Goal: Transaction & Acquisition: Purchase product/service

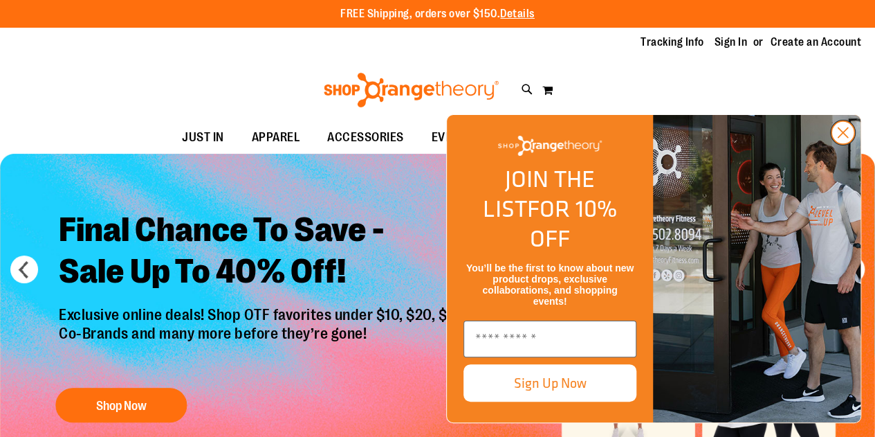
click at [847, 144] on circle "Close dialog" at bounding box center [843, 132] width 23 height 23
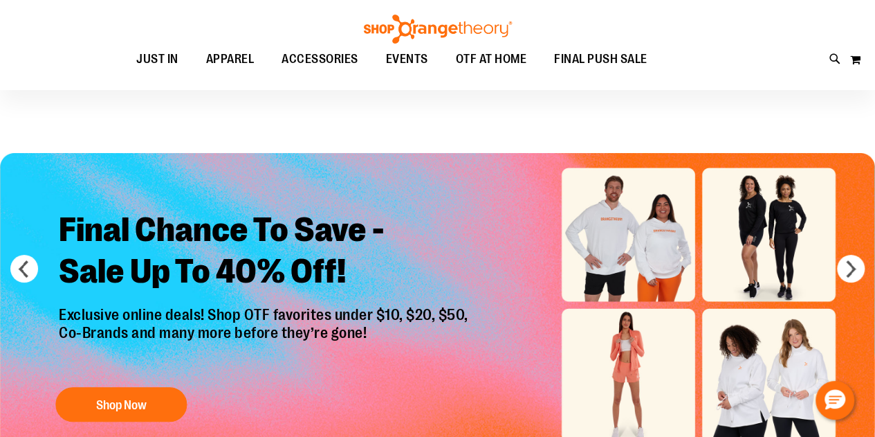
scroll to position [138, 0]
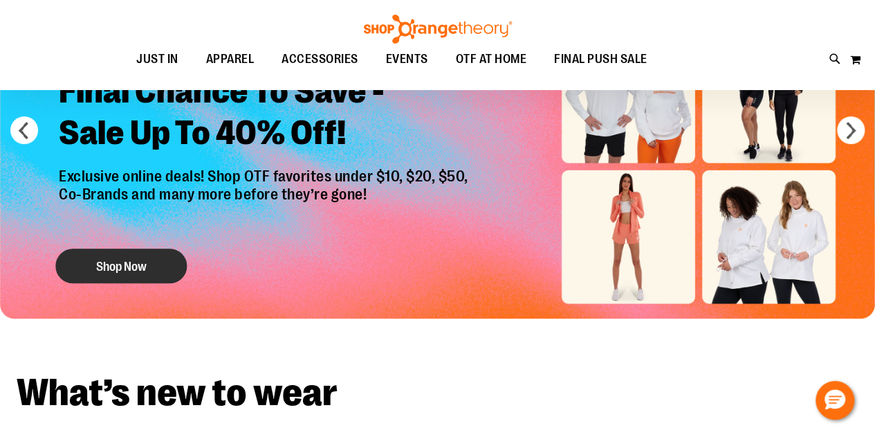
click at [104, 271] on button "Shop Now" at bounding box center [120, 265] width 131 height 35
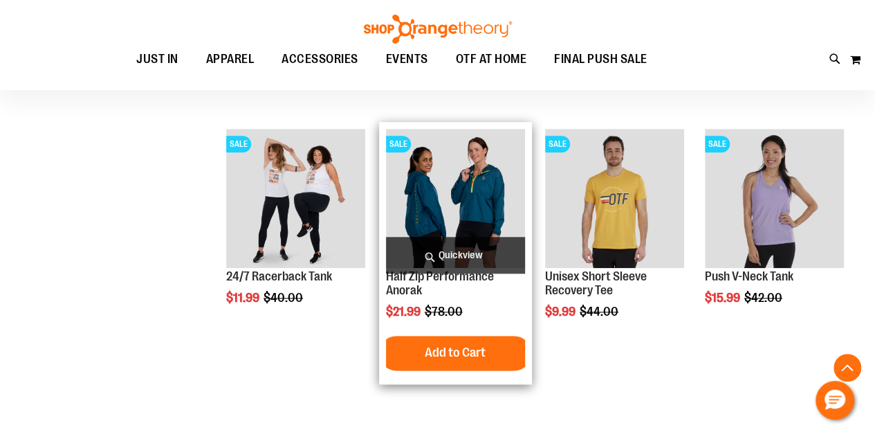
scroll to position [692, 0]
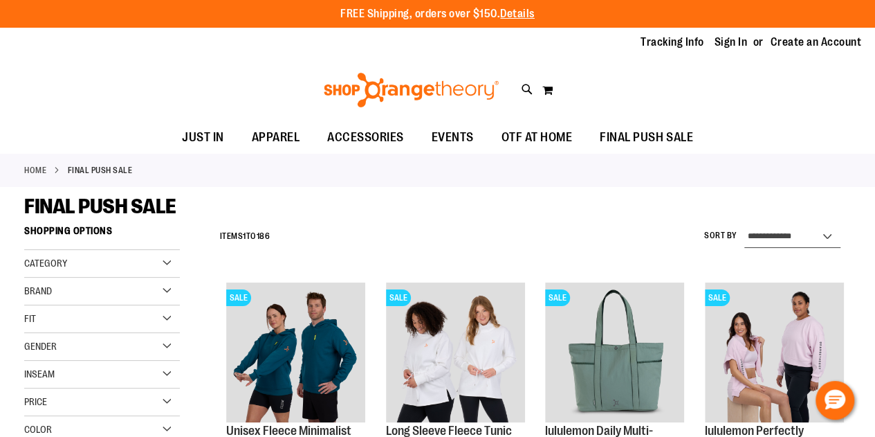
click at [770, 240] on select "**********" at bounding box center [792, 237] width 96 height 22
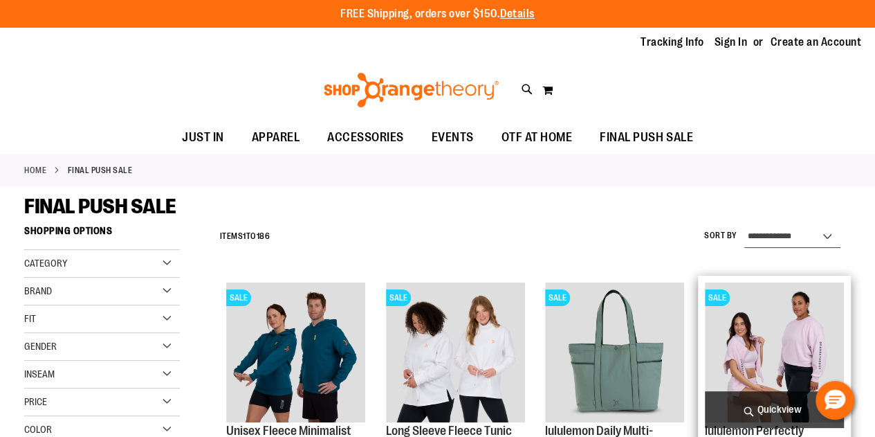
select select "*********"
click at [744, 226] on select "**********" at bounding box center [792, 237] width 96 height 22
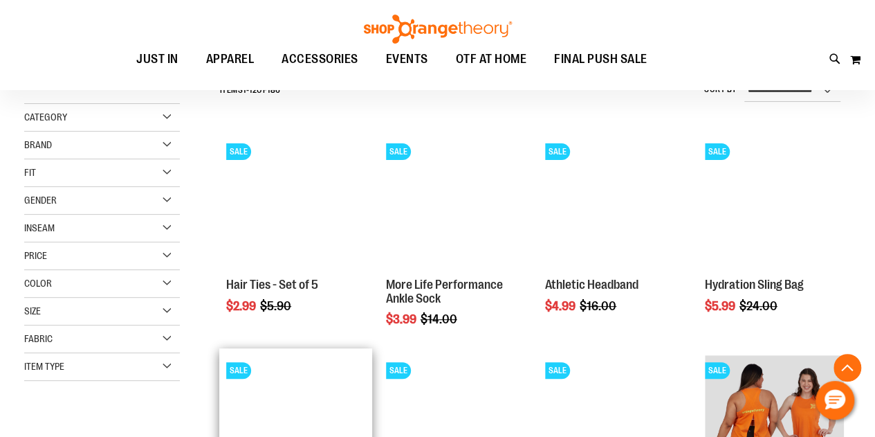
scroll to position [277, 0]
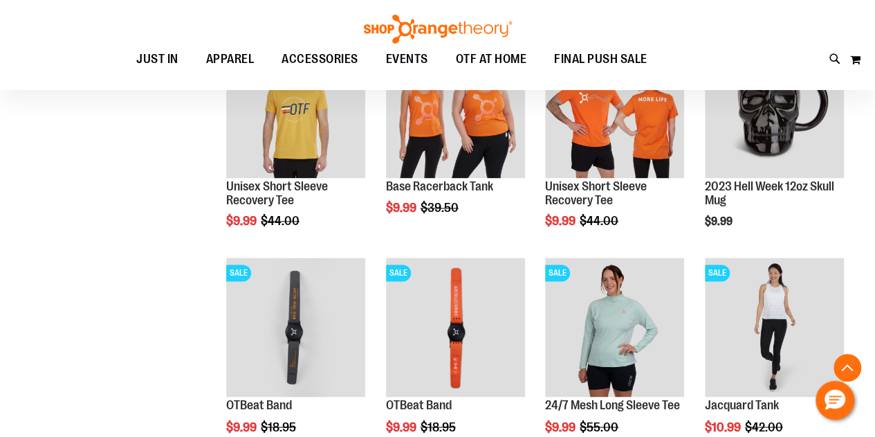
scroll to position [969, 0]
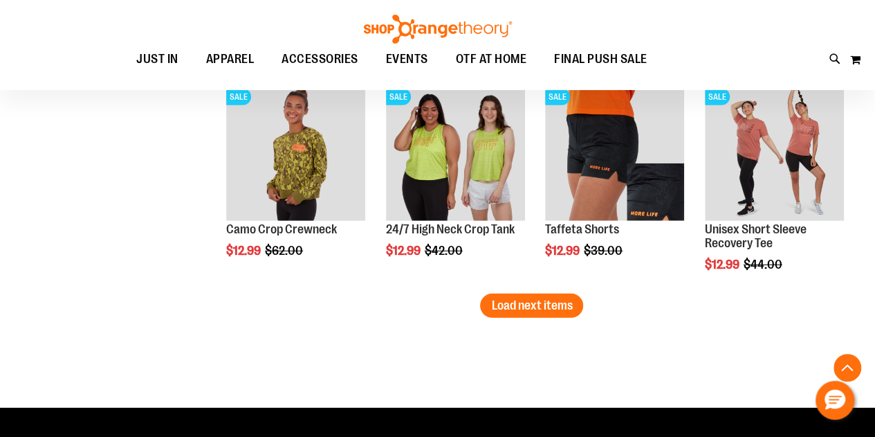
scroll to position [2076, 0]
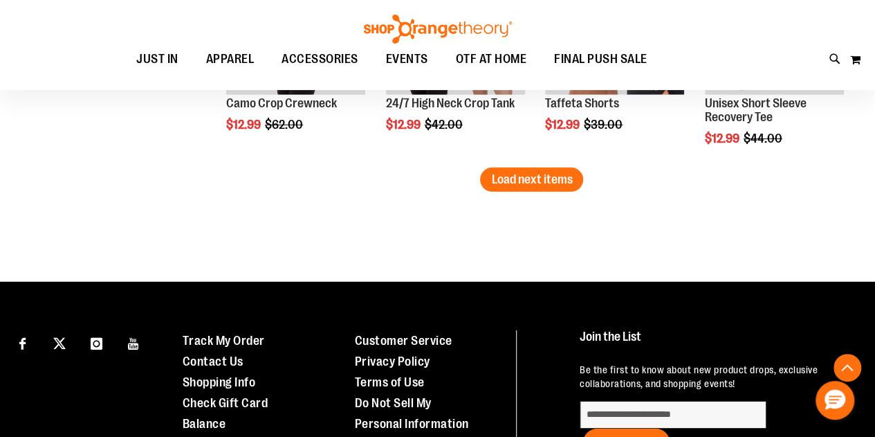
click at [566, 182] on span "Load next items" at bounding box center [531, 179] width 81 height 14
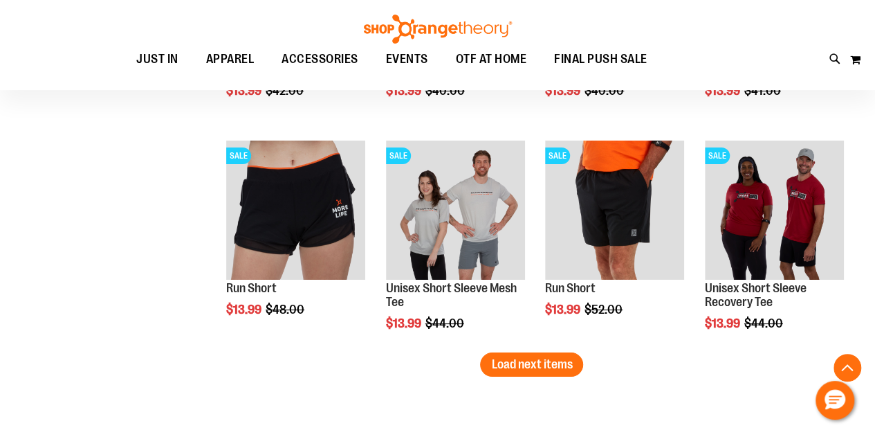
scroll to position [2629, 0]
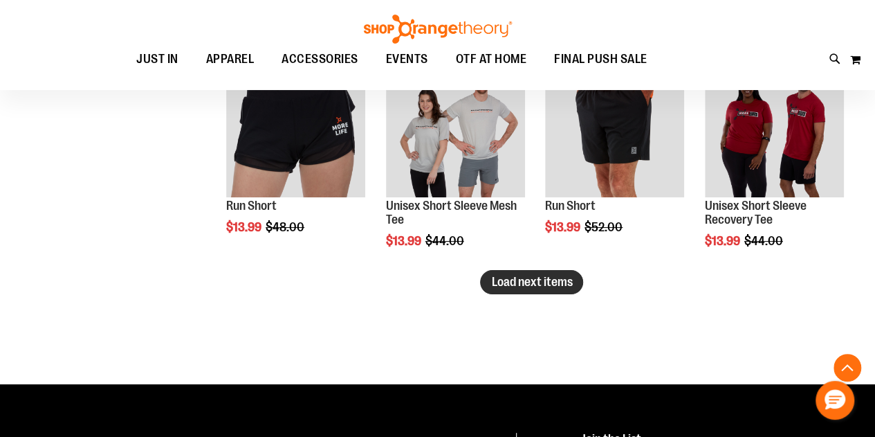
click at [567, 281] on span "Load next items" at bounding box center [531, 282] width 81 height 14
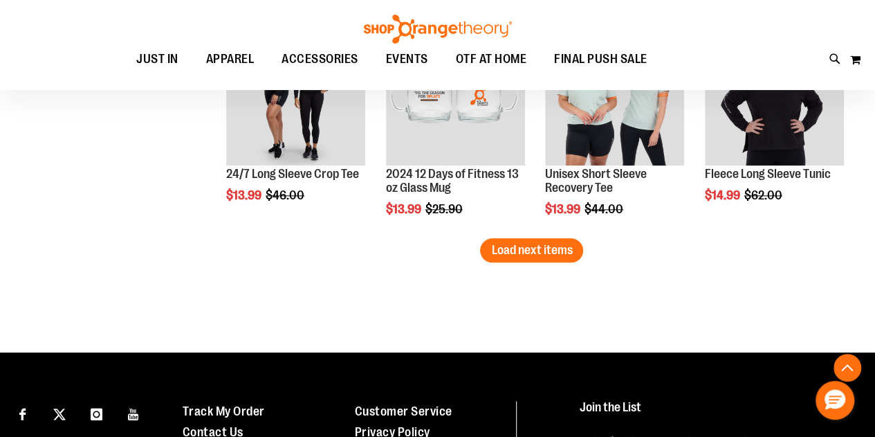
scroll to position [3321, 0]
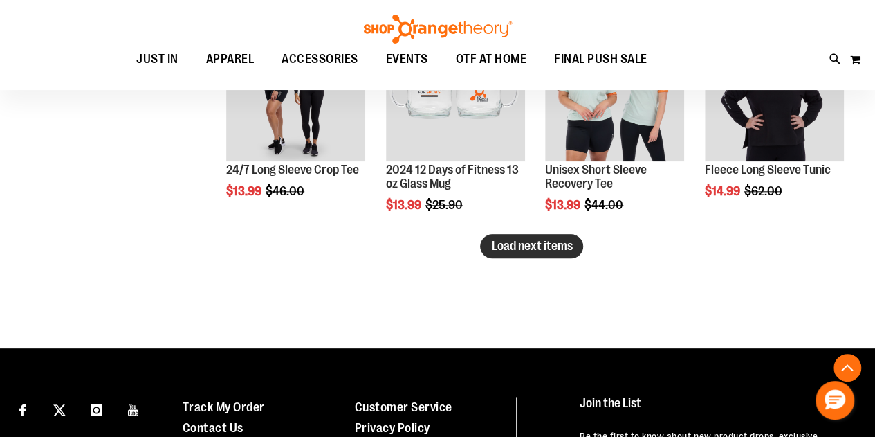
click at [503, 241] on span "Load next items" at bounding box center [531, 246] width 81 height 14
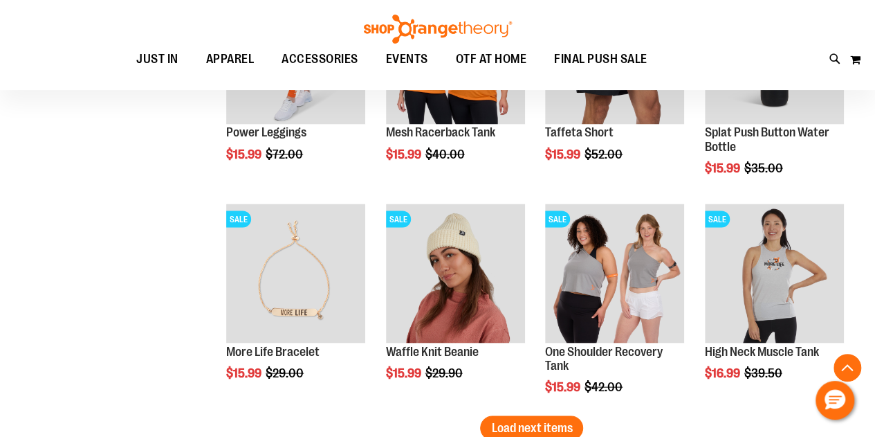
scroll to position [3944, 0]
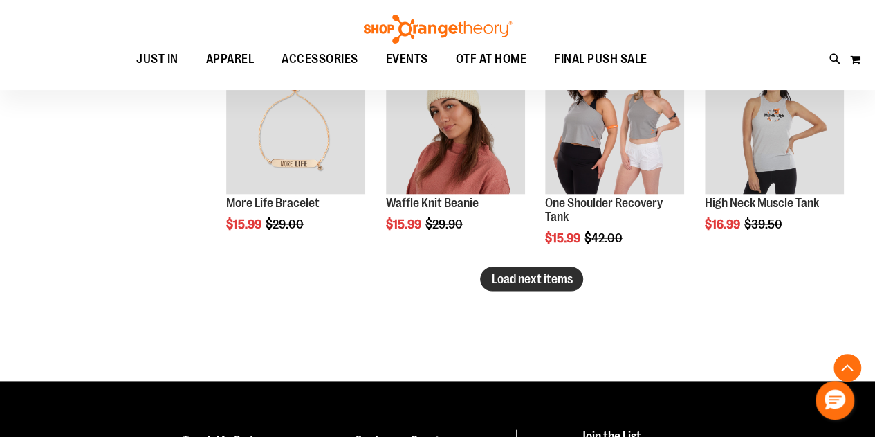
click at [544, 283] on span "Load next items" at bounding box center [531, 279] width 81 height 14
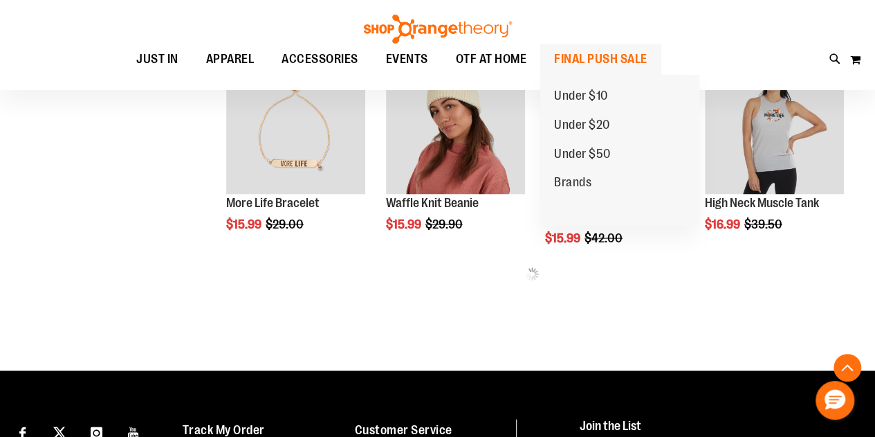
click at [630, 56] on span "FINAL PUSH SALE" at bounding box center [600, 59] width 93 height 31
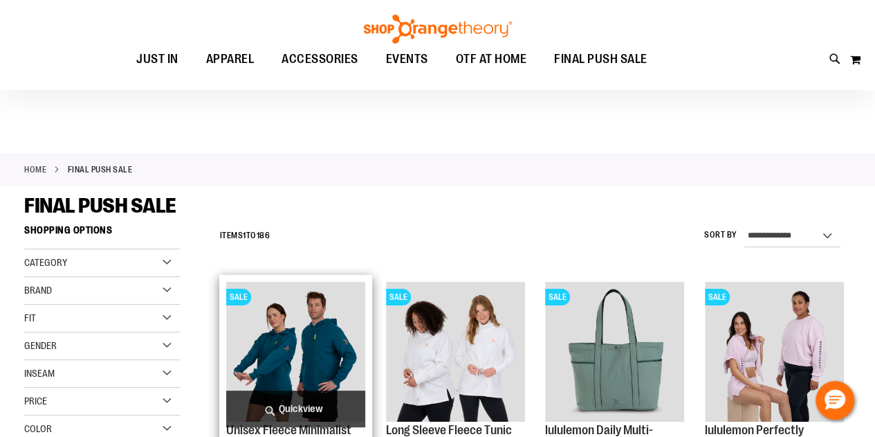
scroll to position [208, 0]
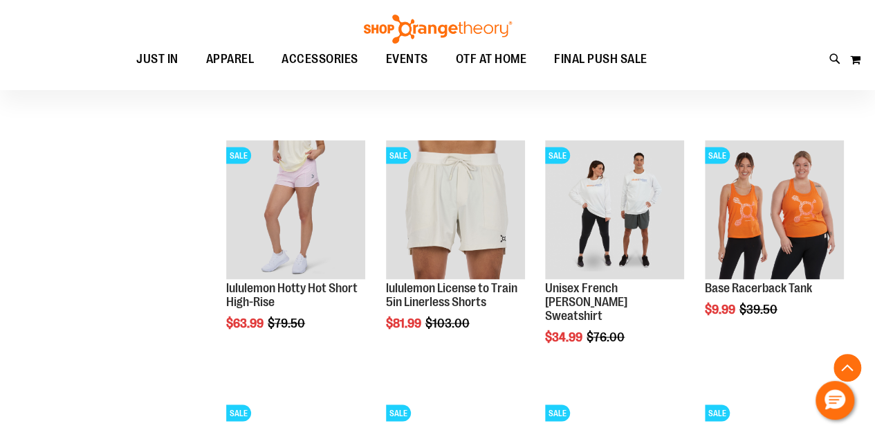
scroll to position [1176, 0]
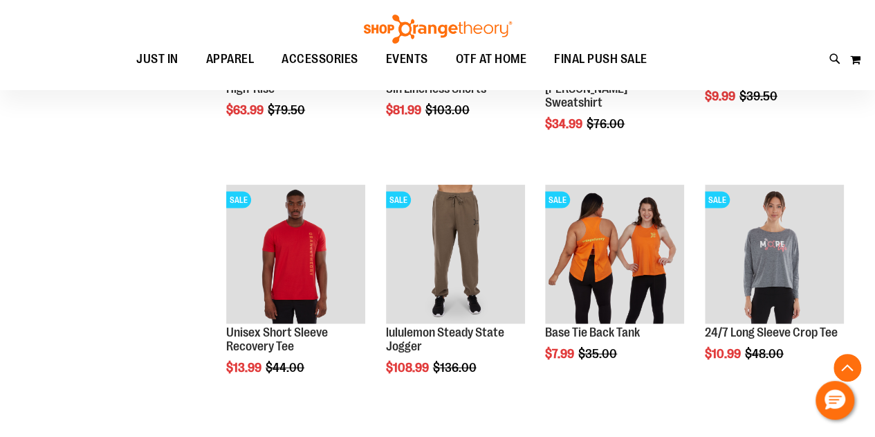
scroll to position [899, 0]
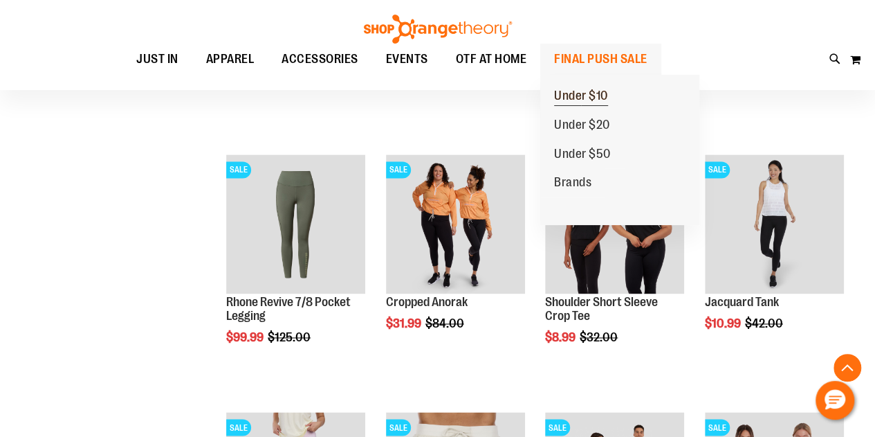
click at [588, 95] on span "Under $10" at bounding box center [581, 97] width 54 height 17
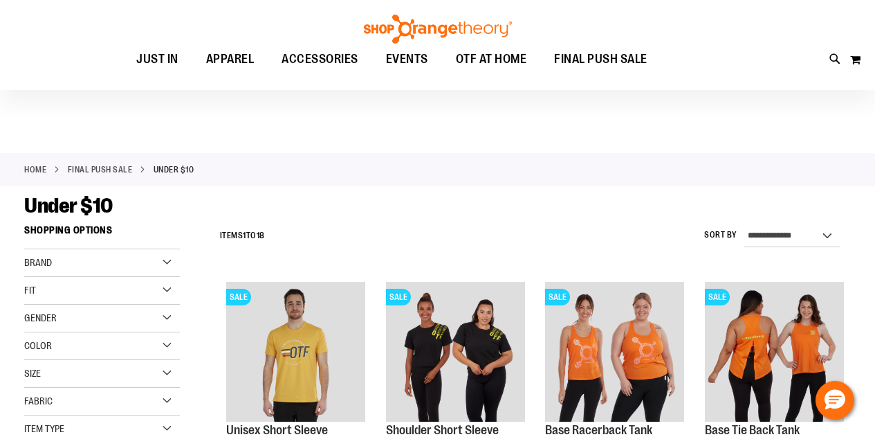
scroll to position [208, 0]
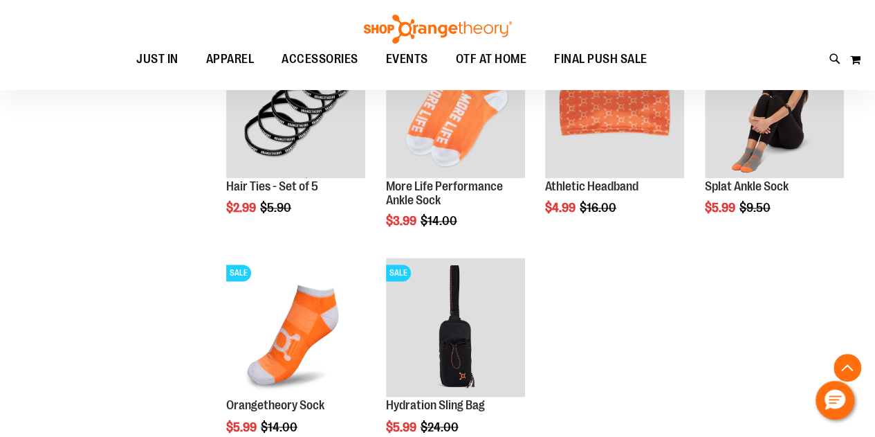
scroll to position [1038, 0]
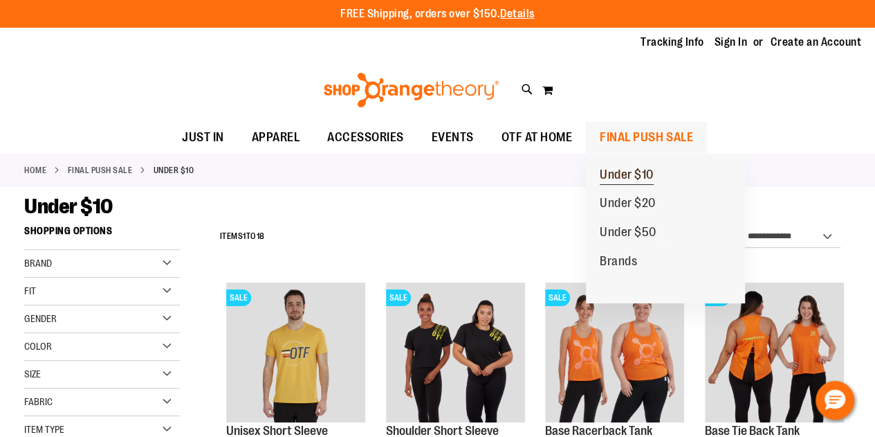
click at [625, 182] on span "Under $10" at bounding box center [627, 175] width 54 height 17
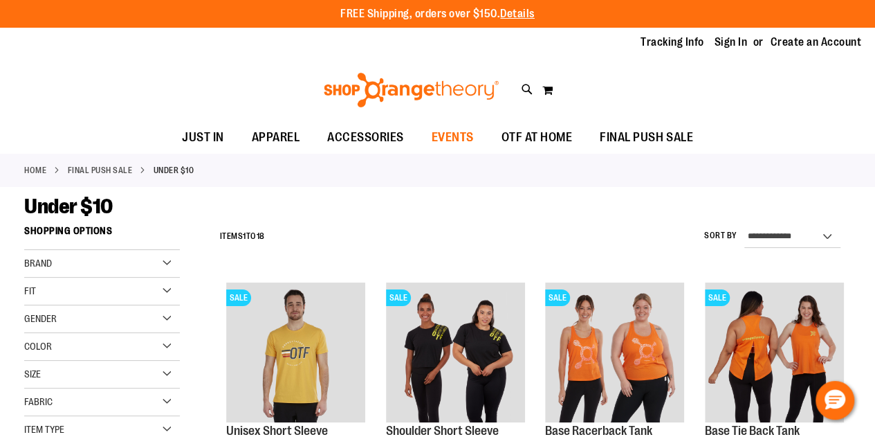
click at [452, 132] on span "EVENTS" at bounding box center [453, 137] width 42 height 31
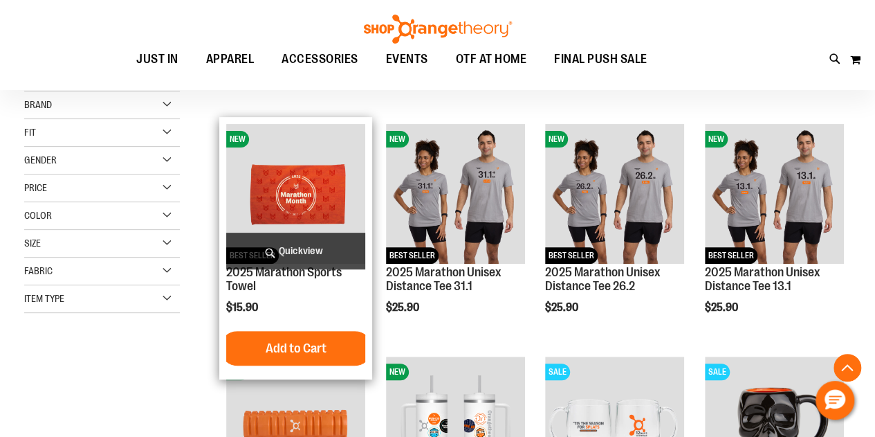
scroll to position [69, 0]
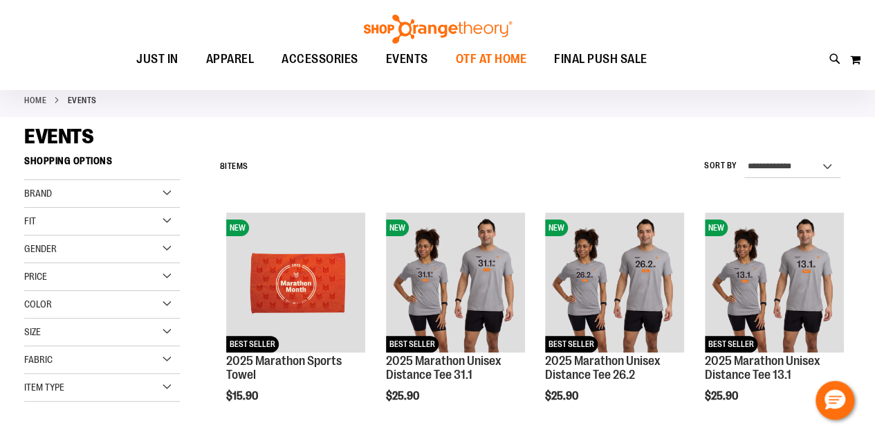
click at [479, 58] on span "OTF AT HOME" at bounding box center [491, 59] width 71 height 31
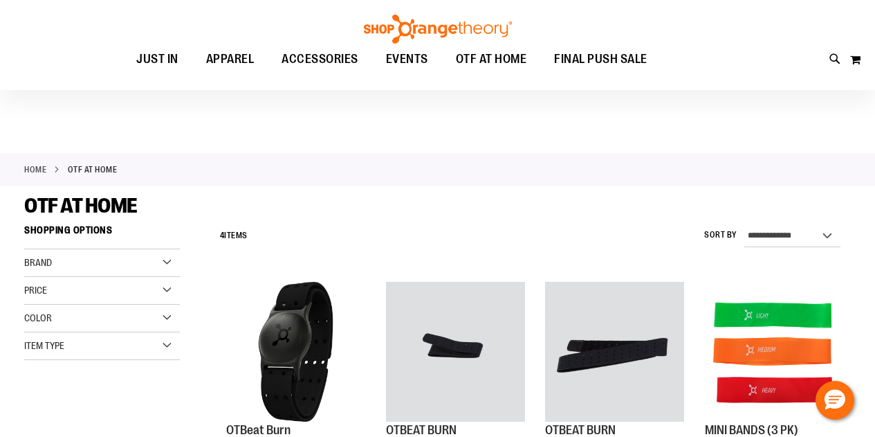
scroll to position [138, 0]
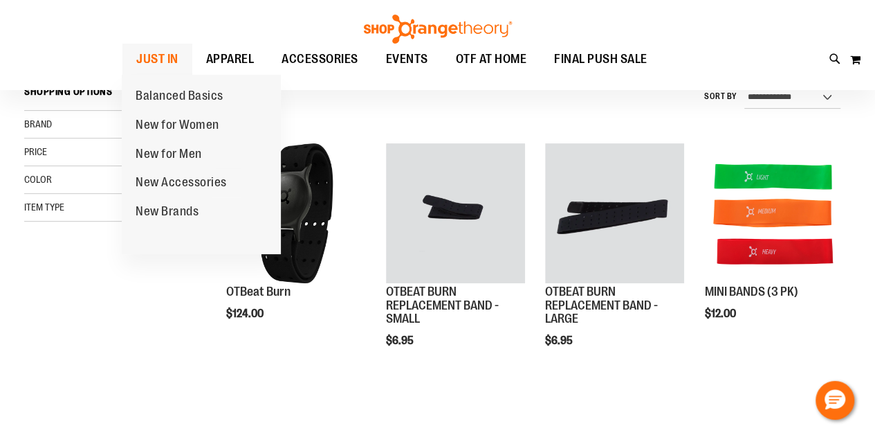
click at [165, 63] on span "JUST IN" at bounding box center [157, 59] width 42 height 31
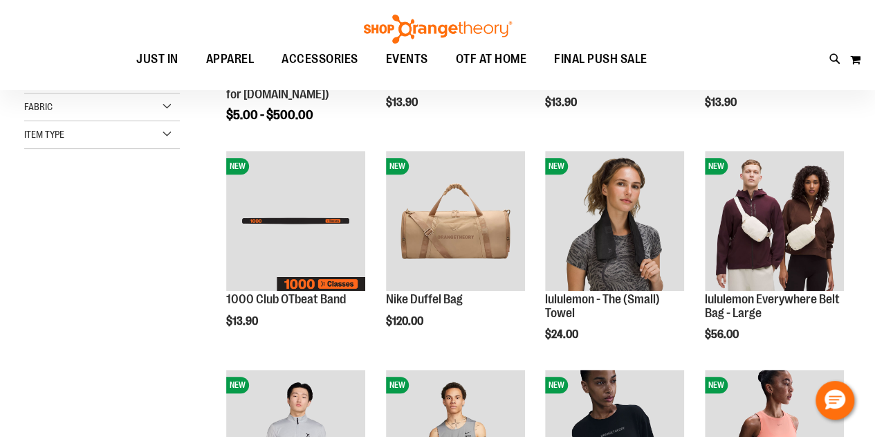
scroll to position [208, 0]
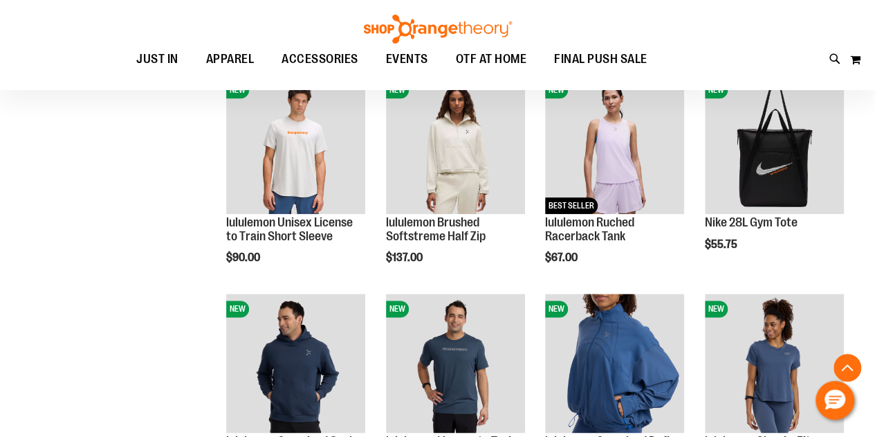
scroll to position [899, 0]
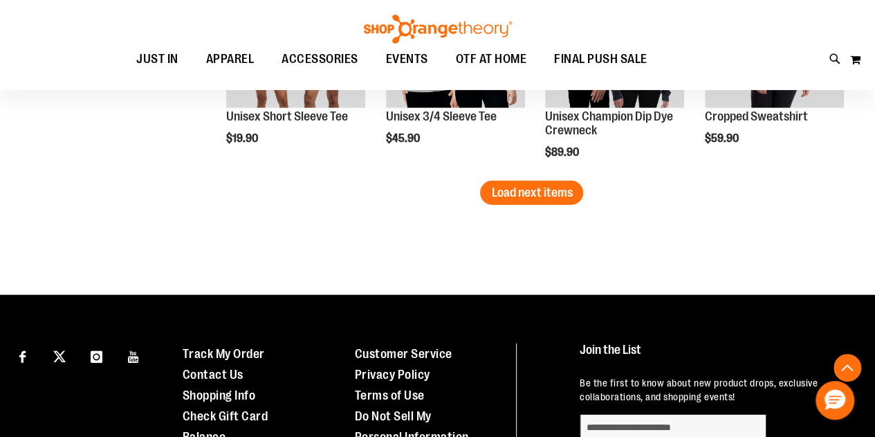
scroll to position [1937, 0]
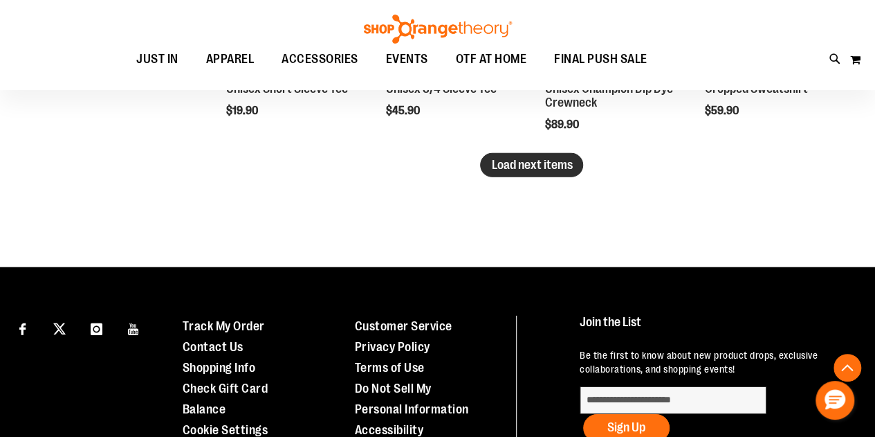
click at [571, 158] on span "Load next items" at bounding box center [531, 165] width 81 height 14
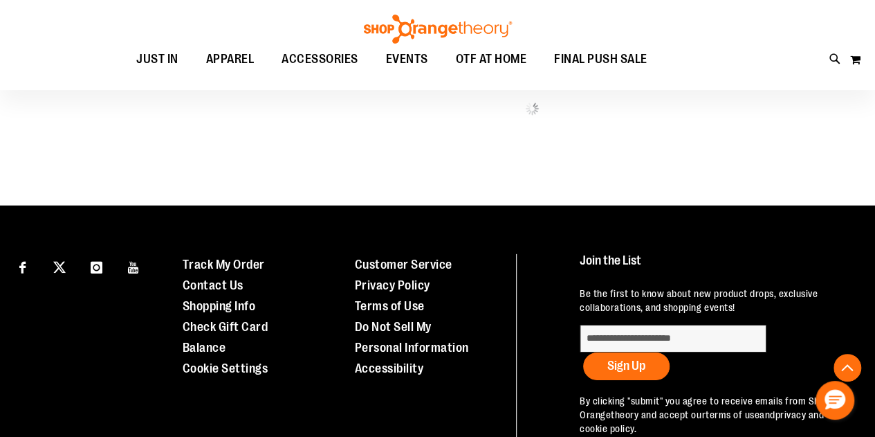
scroll to position [2007, 0]
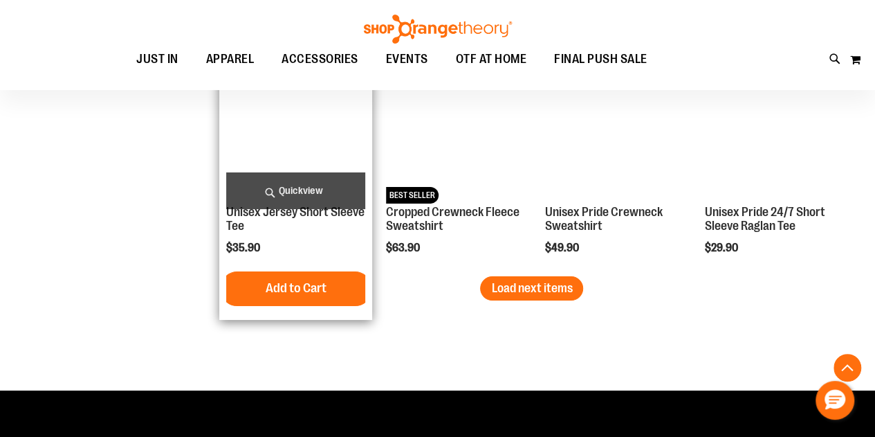
scroll to position [2491, 0]
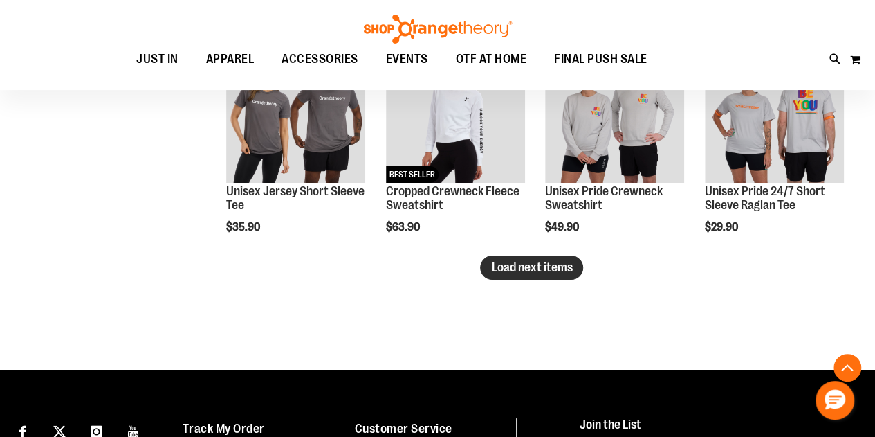
click at [569, 264] on span "Load next items" at bounding box center [531, 267] width 81 height 14
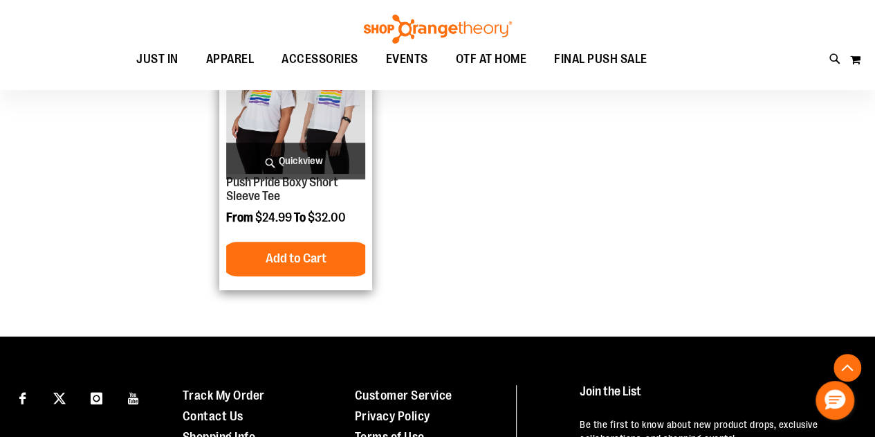
scroll to position [3044, 0]
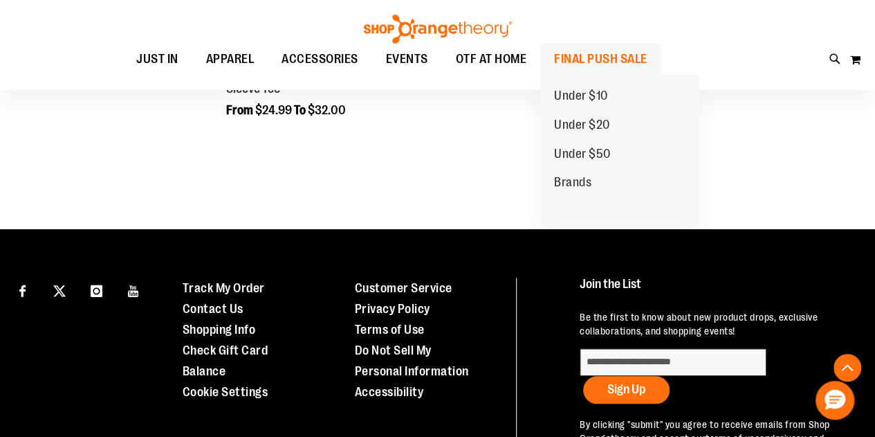
click at [574, 57] on span "FINAL PUSH SALE" at bounding box center [600, 59] width 93 height 31
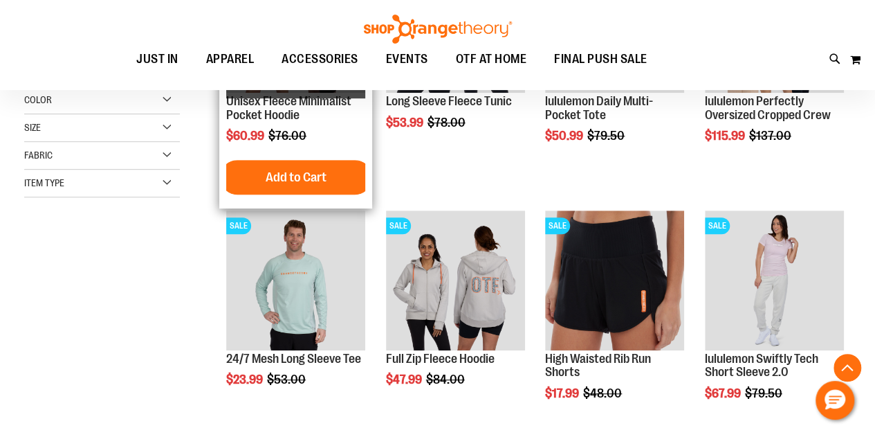
scroll to position [415, 0]
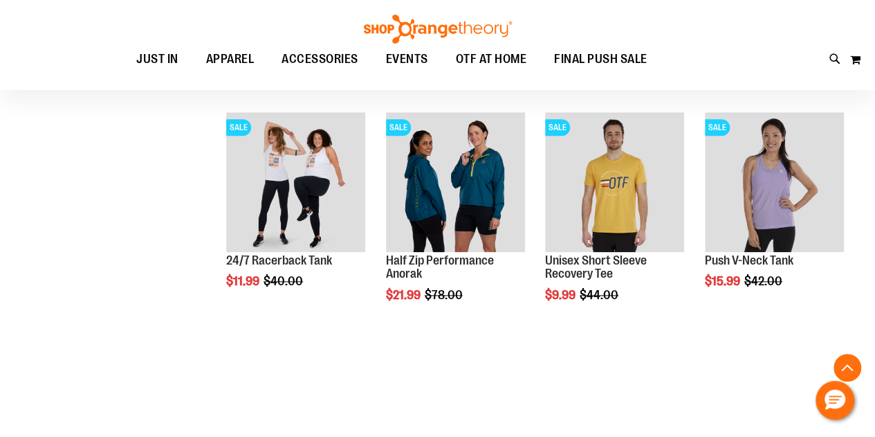
scroll to position [692, 0]
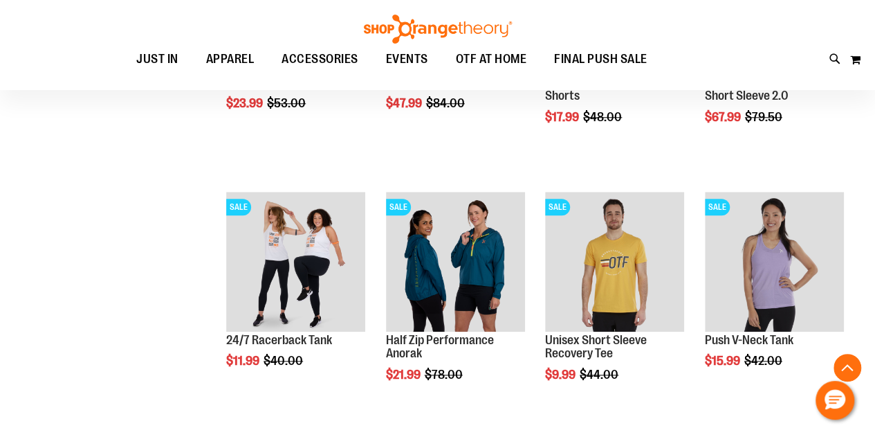
scroll to position [692, 0]
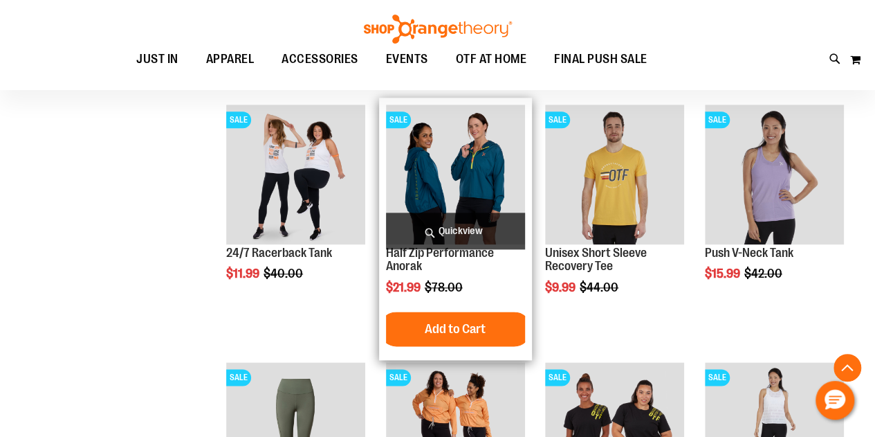
click at [411, 167] on img "product" at bounding box center [455, 173] width 139 height 139
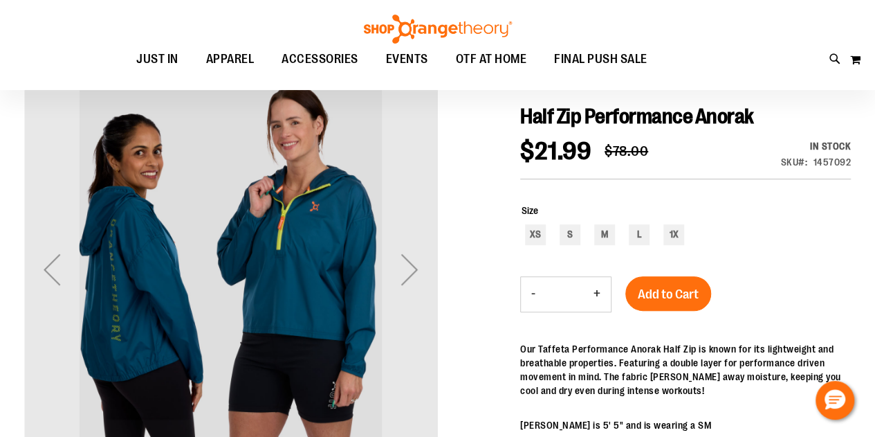
scroll to position [138, 0]
click at [410, 266] on div "Next" at bounding box center [409, 268] width 55 height 55
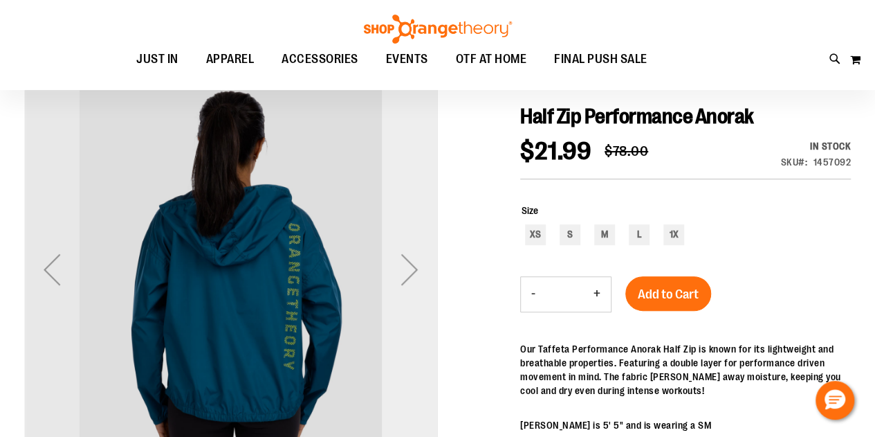
click at [410, 266] on div "Next" at bounding box center [409, 268] width 55 height 55
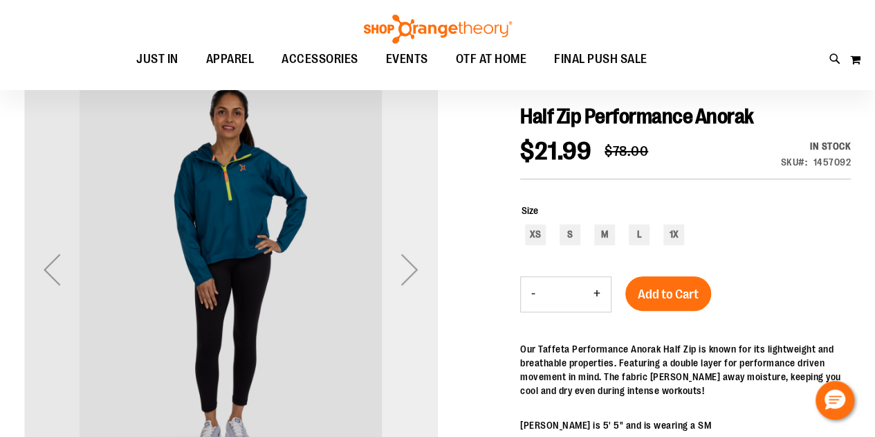
click at [410, 266] on div "Next" at bounding box center [409, 268] width 55 height 55
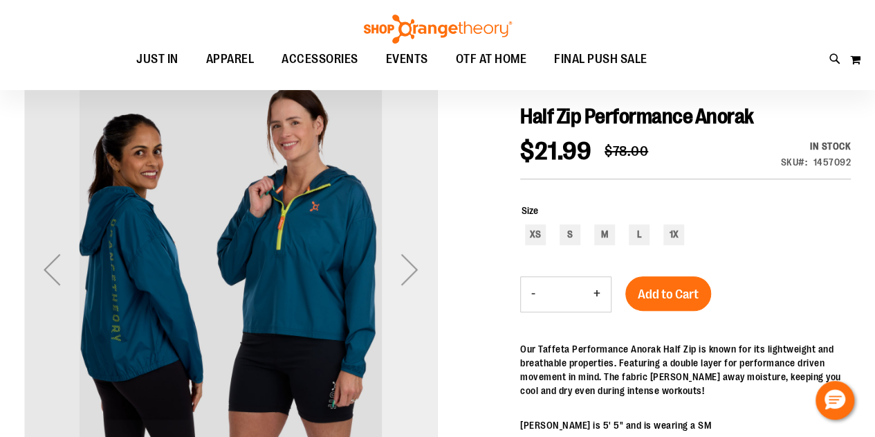
click at [409, 265] on div "Next" at bounding box center [409, 268] width 55 height 55
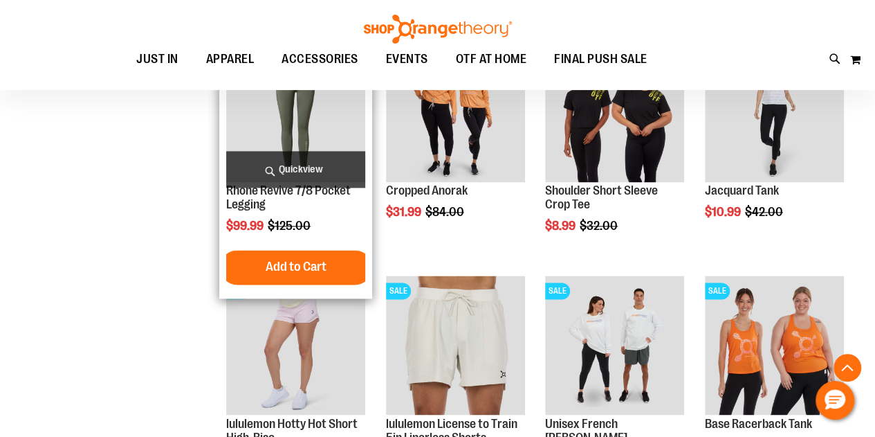
scroll to position [968, 0]
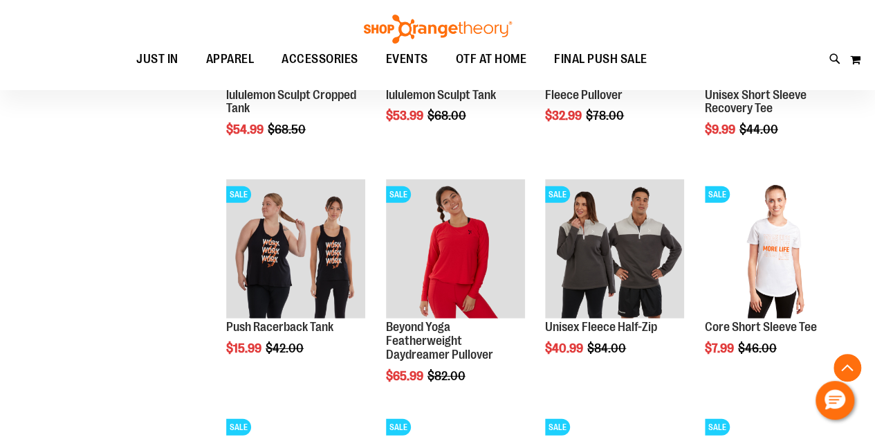
scroll to position [2006, 0]
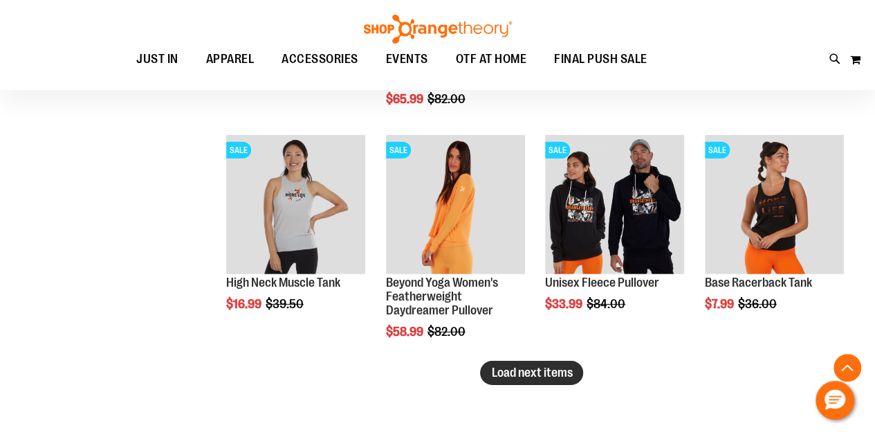
click at [556, 374] on span "Load next items" at bounding box center [531, 372] width 81 height 14
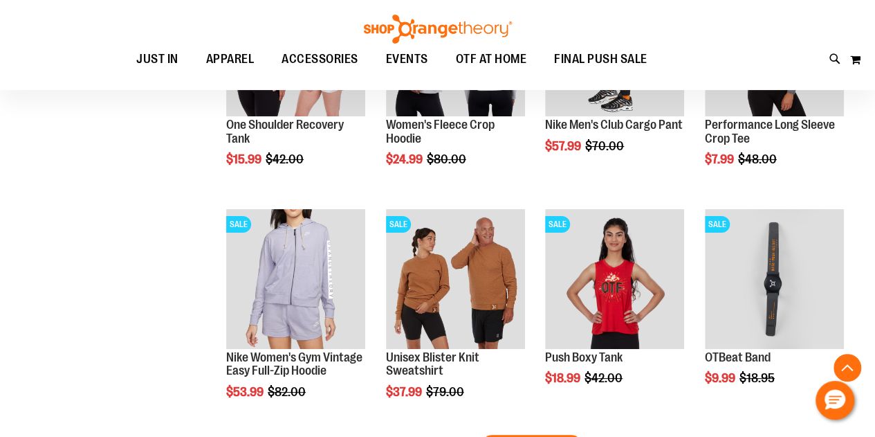
scroll to position [2698, 0]
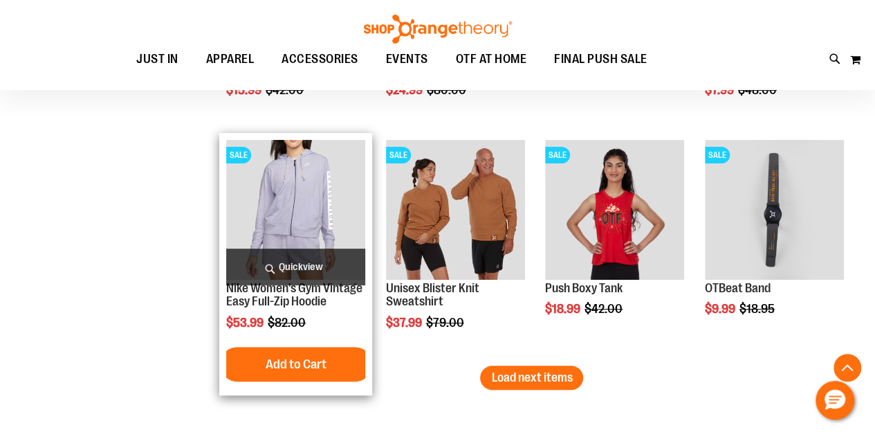
click at [307, 196] on img "product" at bounding box center [295, 209] width 139 height 139
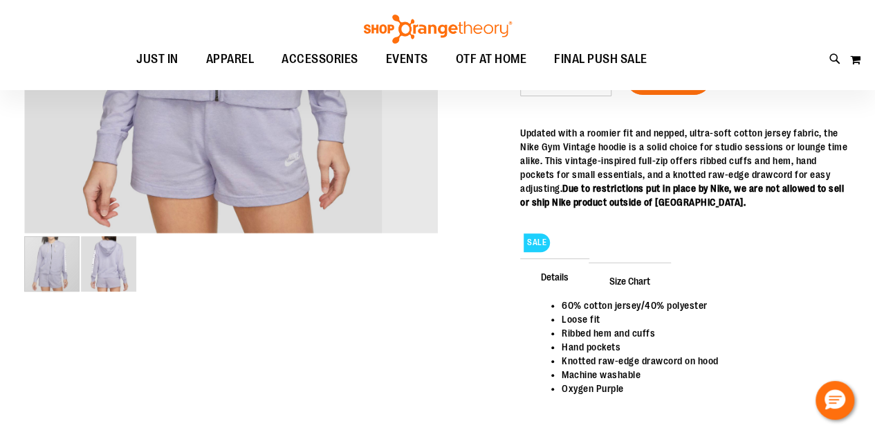
scroll to position [207, 0]
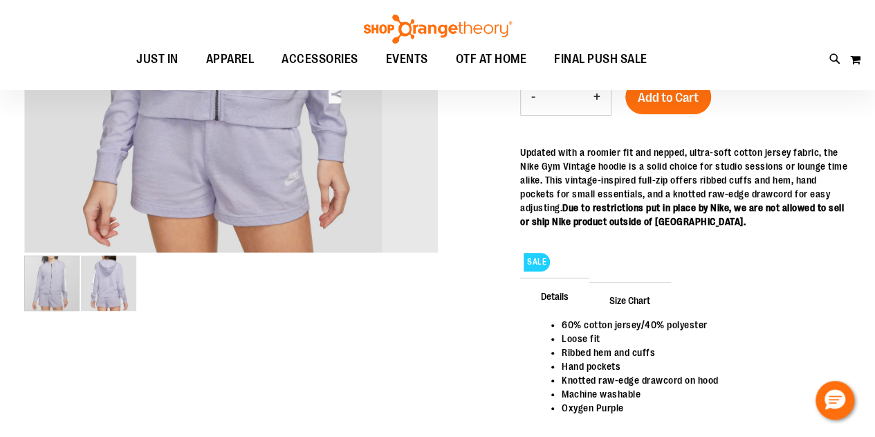
click at [127, 292] on img "image 2 of 2" at bounding box center [108, 282] width 55 height 55
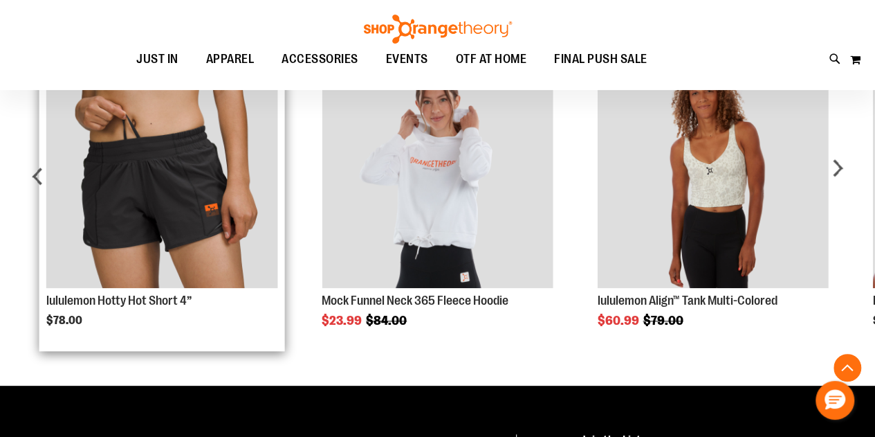
scroll to position [472, 0]
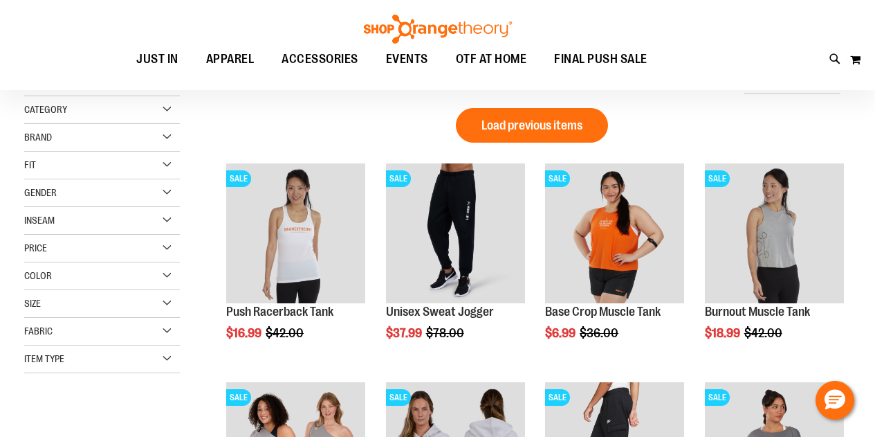
scroll to position [124, 0]
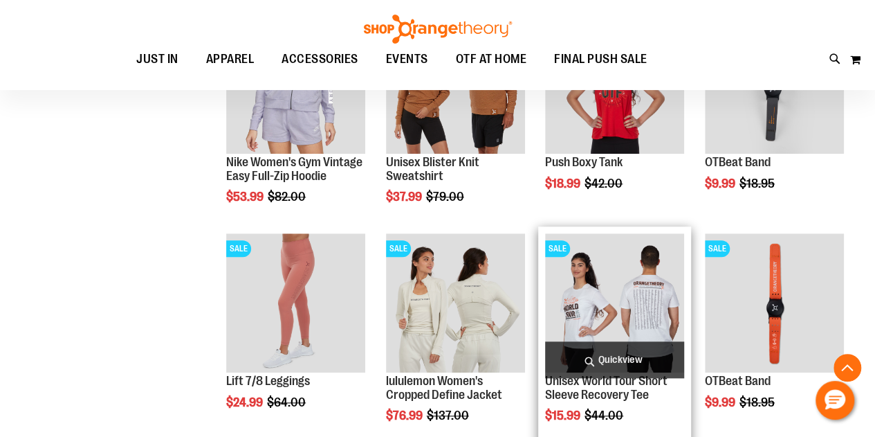
scroll to position [608, 0]
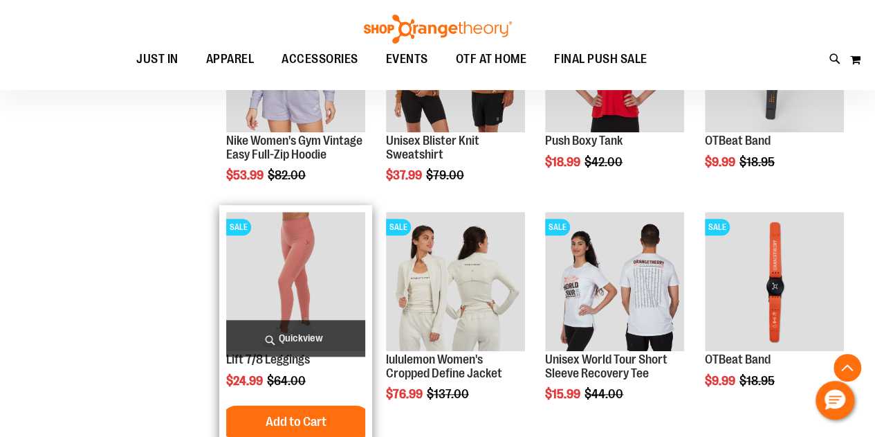
click at [332, 266] on img "product" at bounding box center [295, 281] width 139 height 139
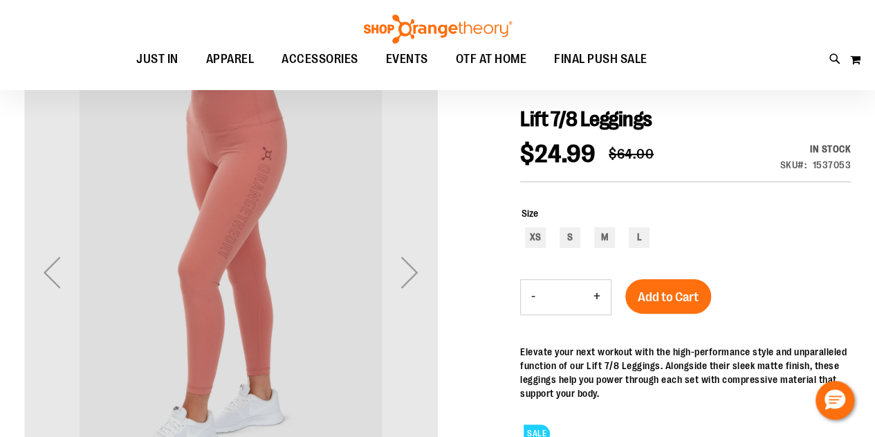
scroll to position [138, 0]
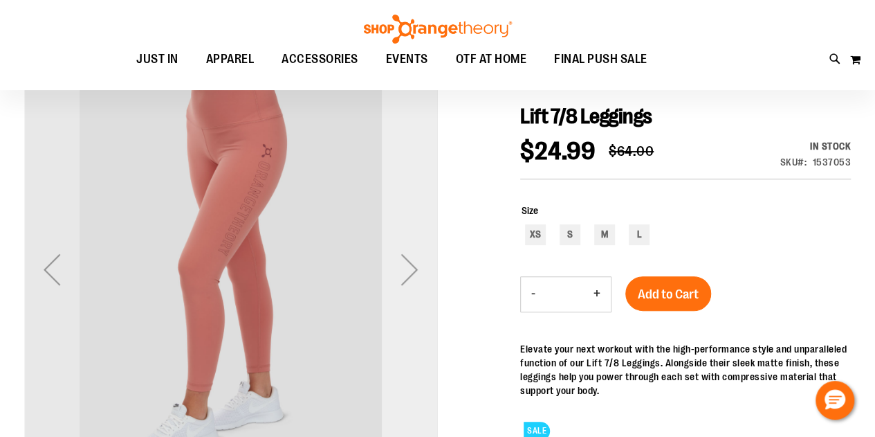
click at [413, 275] on div "Next" at bounding box center [409, 268] width 55 height 55
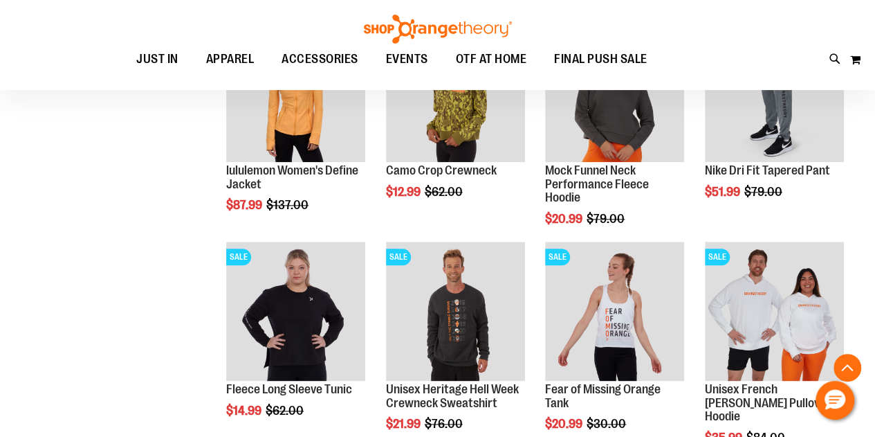
scroll to position [954, 0]
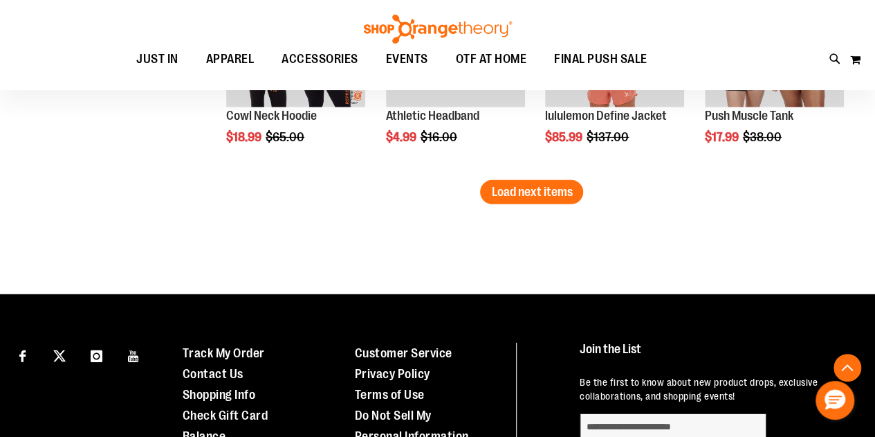
scroll to position [1923, 0]
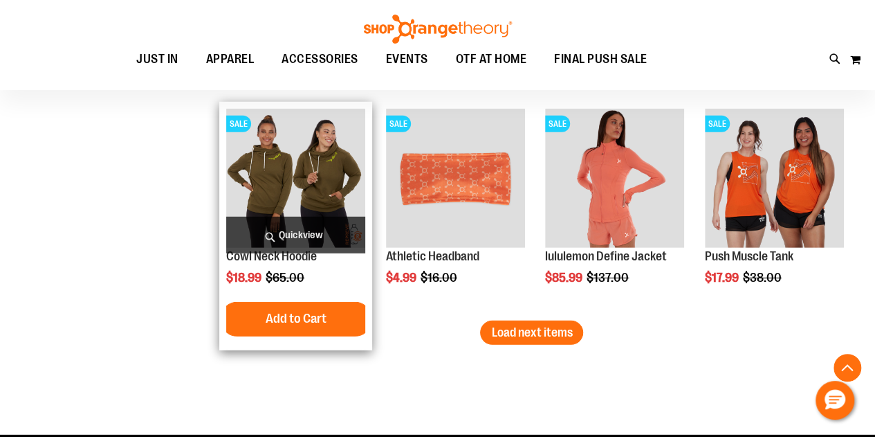
click at [271, 164] on img "product" at bounding box center [295, 178] width 139 height 139
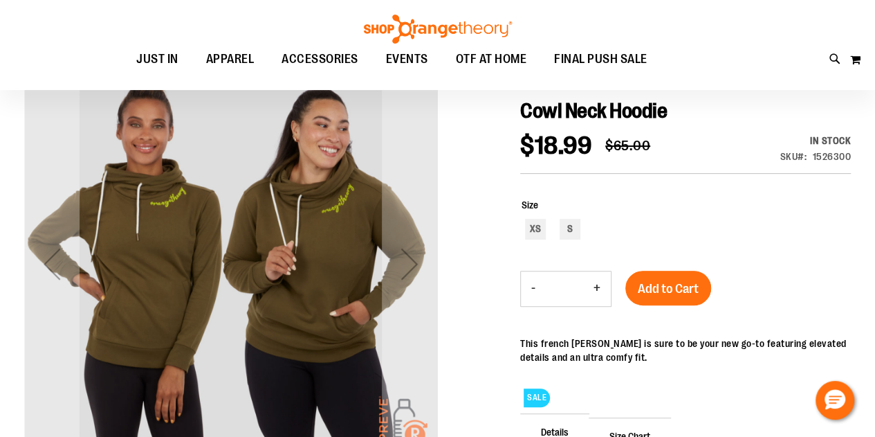
scroll to position [138, 0]
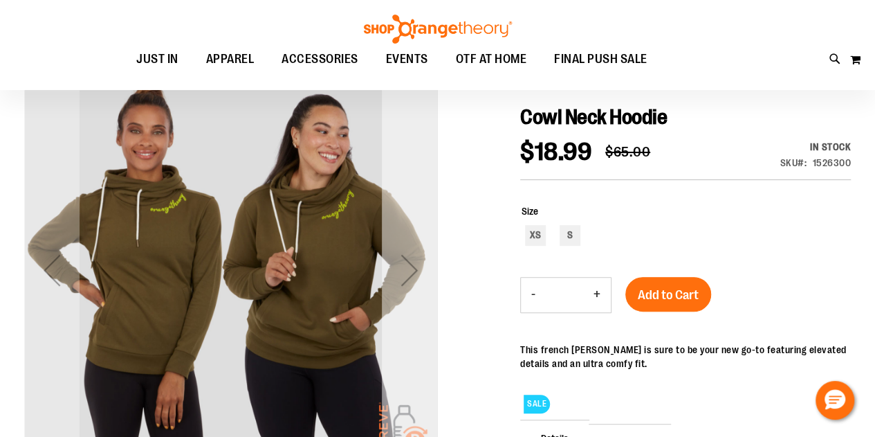
click at [405, 268] on div "Next" at bounding box center [409, 269] width 55 height 55
